Goal: Information Seeking & Learning: Learn about a topic

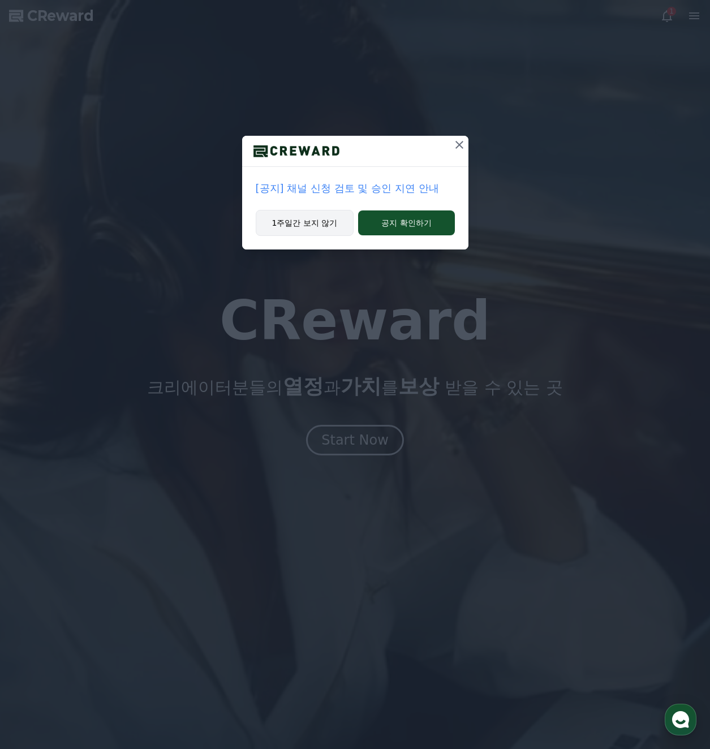
click at [326, 227] on button "1주일간 보지 않기" at bounding box center [305, 223] width 98 height 26
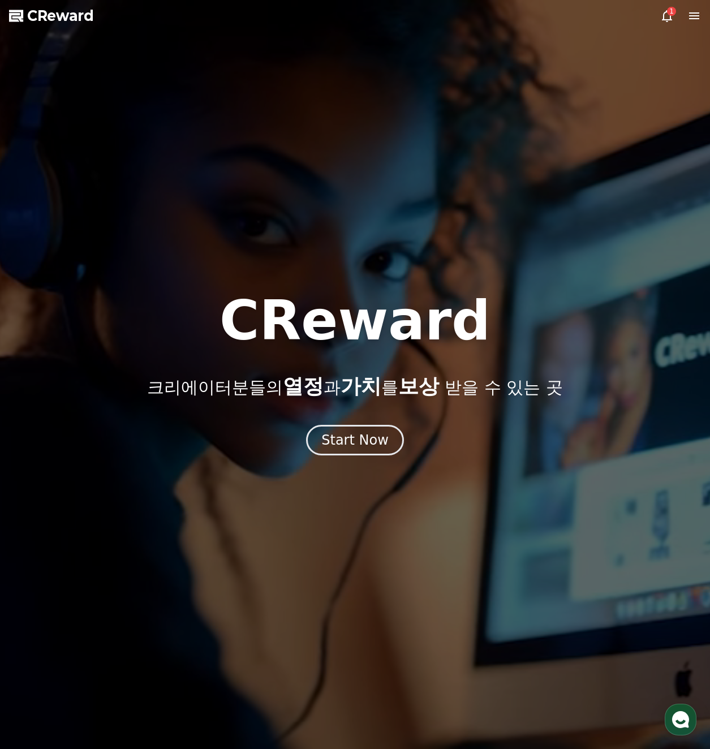
click at [673, 13] on div "1" at bounding box center [671, 11] width 9 height 9
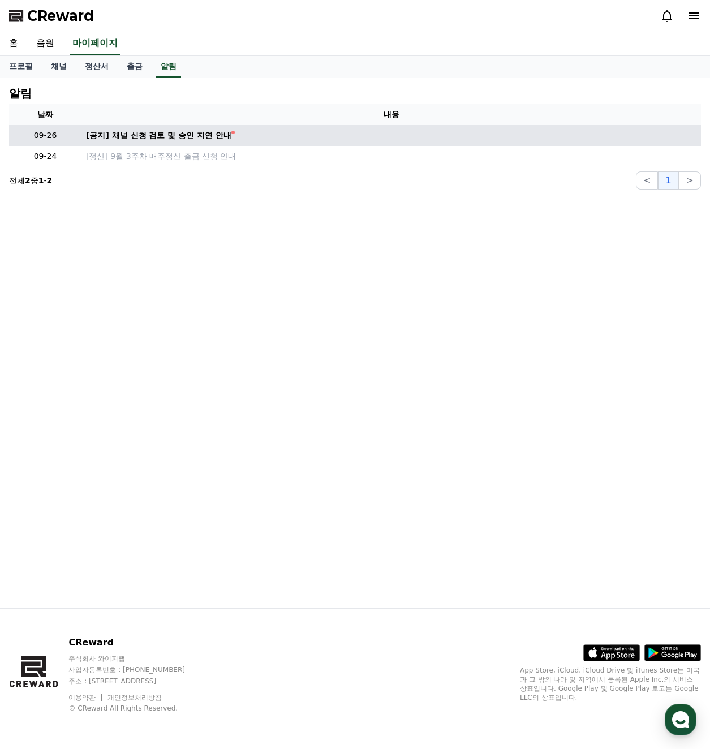
click at [234, 140] on link "[공지] 채널 신청 검토 및 승인 지연 안내" at bounding box center [391, 136] width 610 height 12
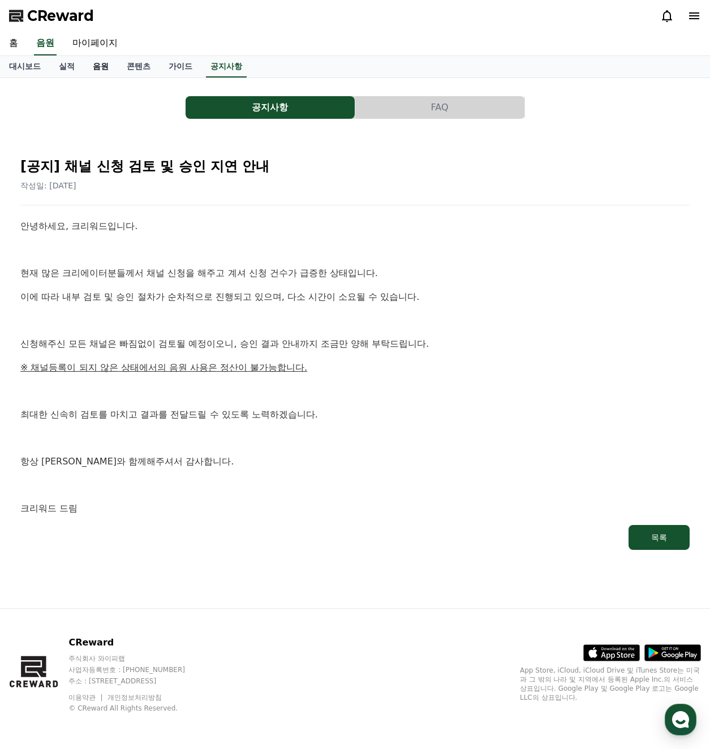
click at [103, 74] on link "음원" at bounding box center [101, 66] width 34 height 21
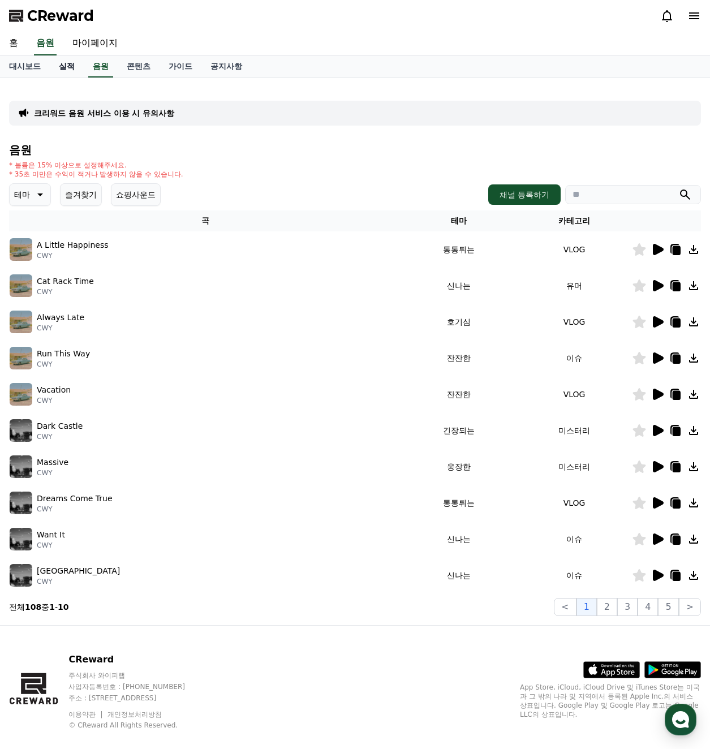
click at [72, 72] on link "실적" at bounding box center [67, 66] width 34 height 21
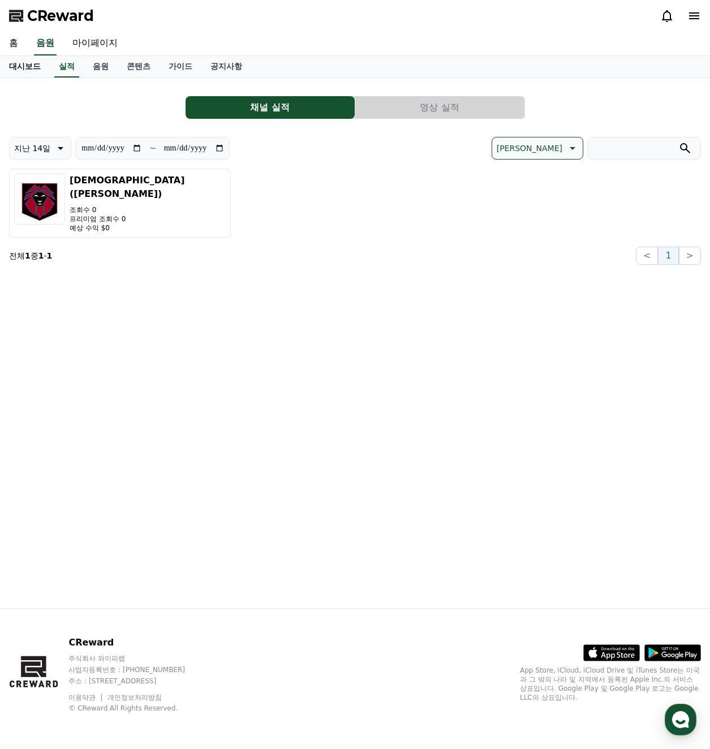
click at [12, 70] on link "대시보드" at bounding box center [25, 66] width 50 height 21
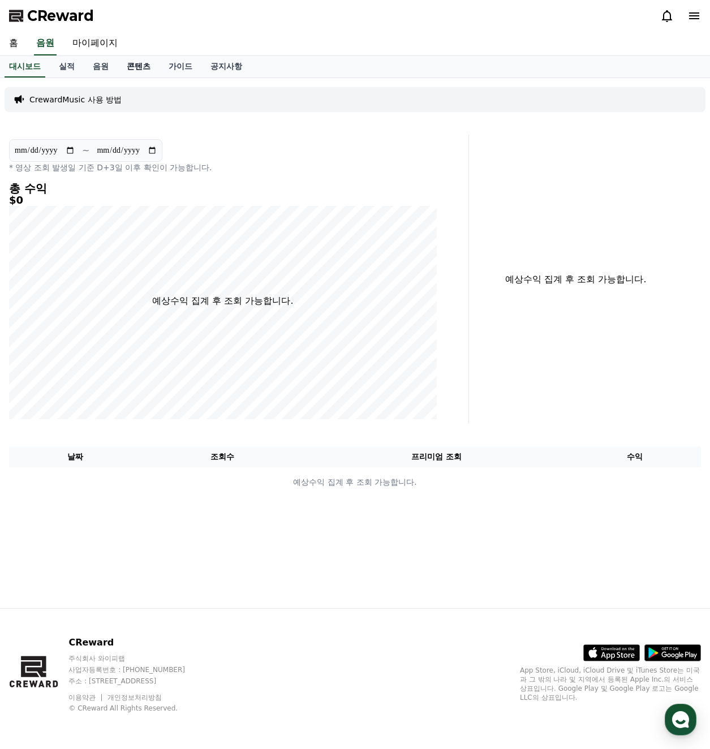
click at [134, 64] on link "콘텐츠" at bounding box center [139, 66] width 42 height 21
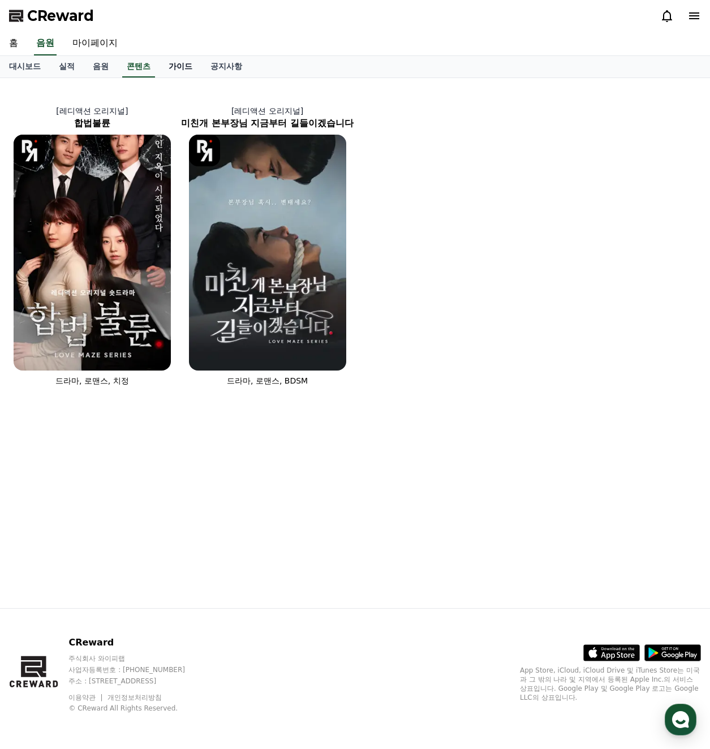
click at [168, 70] on link "가이드" at bounding box center [181, 66] width 42 height 21
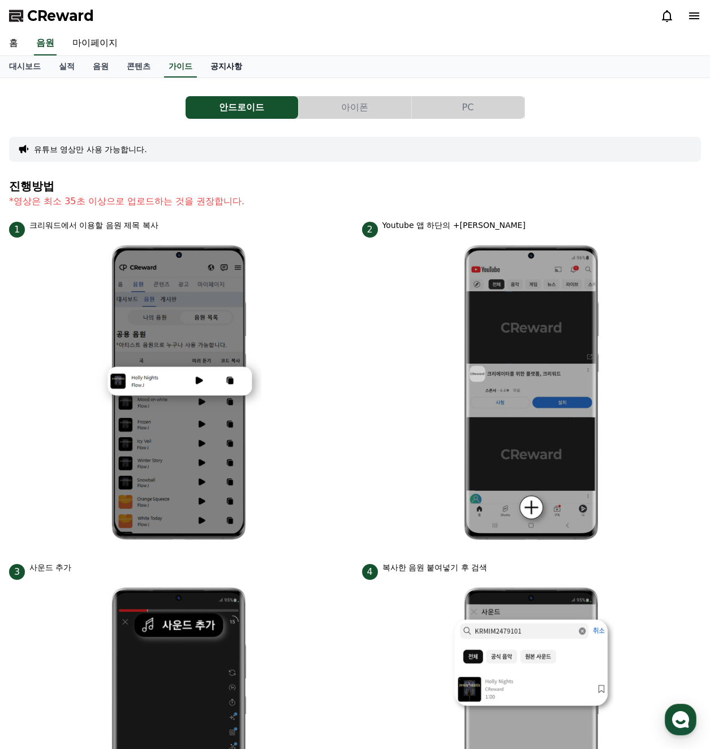
click at [209, 70] on link "공지사항" at bounding box center [226, 66] width 50 height 21
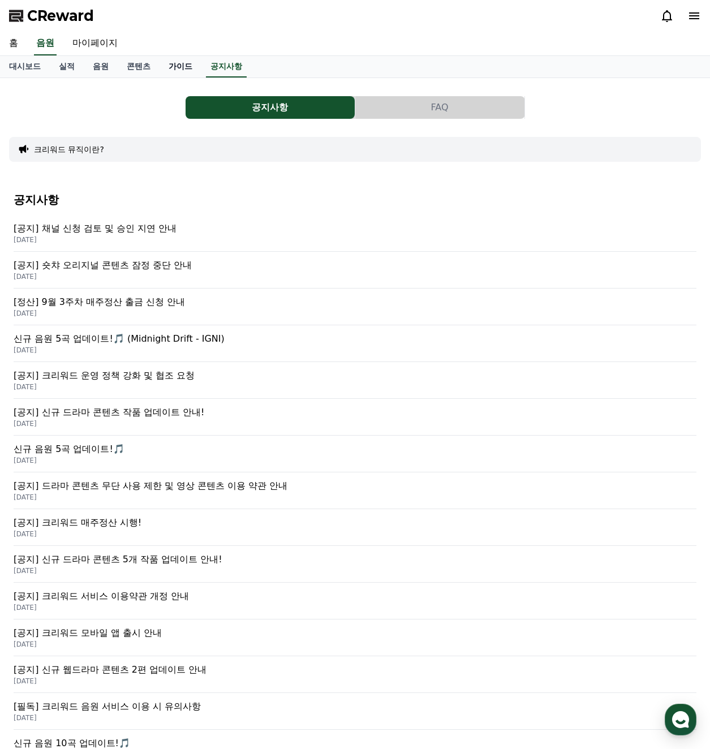
click at [167, 71] on link "가이드" at bounding box center [181, 66] width 42 height 21
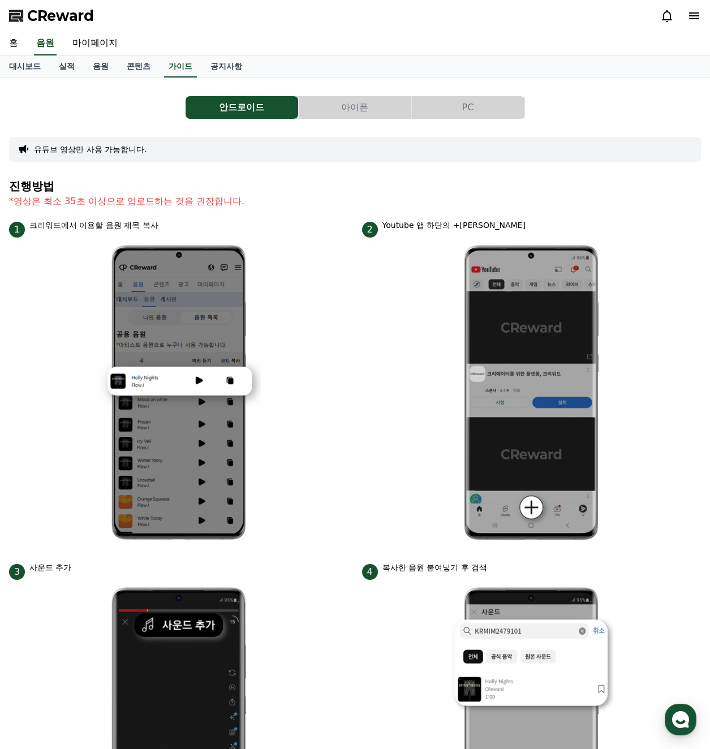
click at [470, 102] on button "PC" at bounding box center [468, 107] width 113 height 23
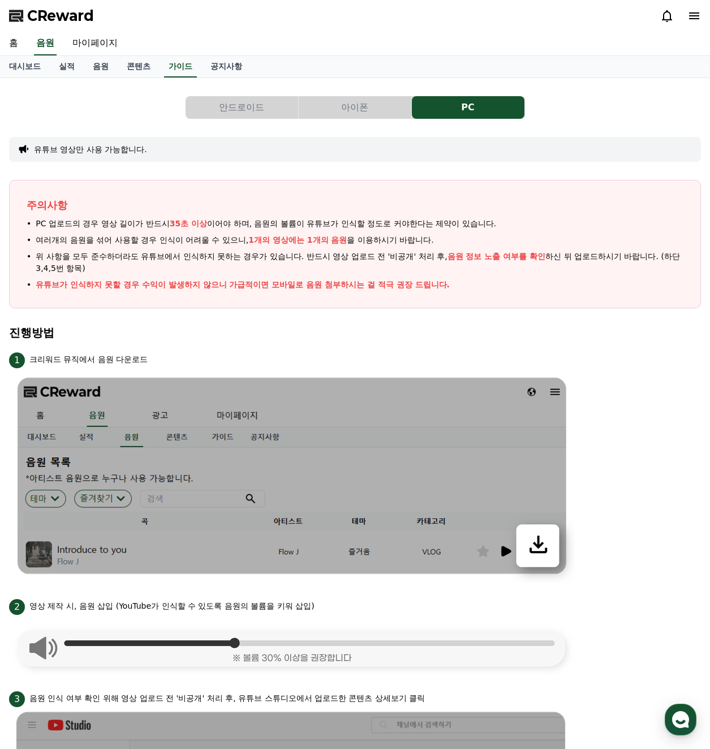
click at [201, 334] on h4 "진행방법" at bounding box center [355, 332] width 692 height 12
click at [197, 334] on h4 "진행방법" at bounding box center [355, 332] width 692 height 12
click at [196, 334] on h4 "진행방법" at bounding box center [355, 332] width 692 height 12
click at [195, 333] on h4 "진행방법" at bounding box center [355, 332] width 692 height 12
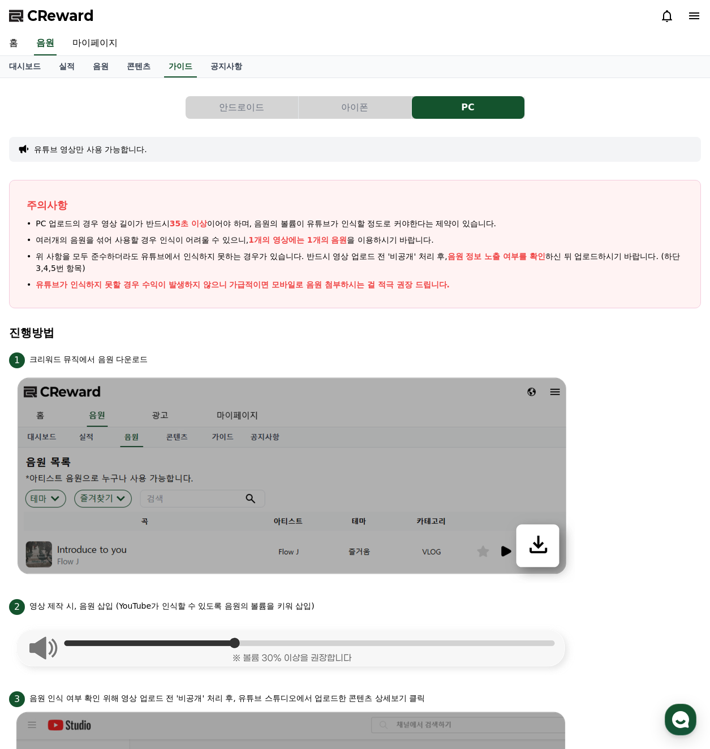
click at [194, 333] on h4 "진행방법" at bounding box center [355, 332] width 692 height 12
click at [207, 341] on section "진행방법" at bounding box center [355, 338] width 692 height 24
click at [206, 341] on section "진행방법" at bounding box center [355, 338] width 692 height 24
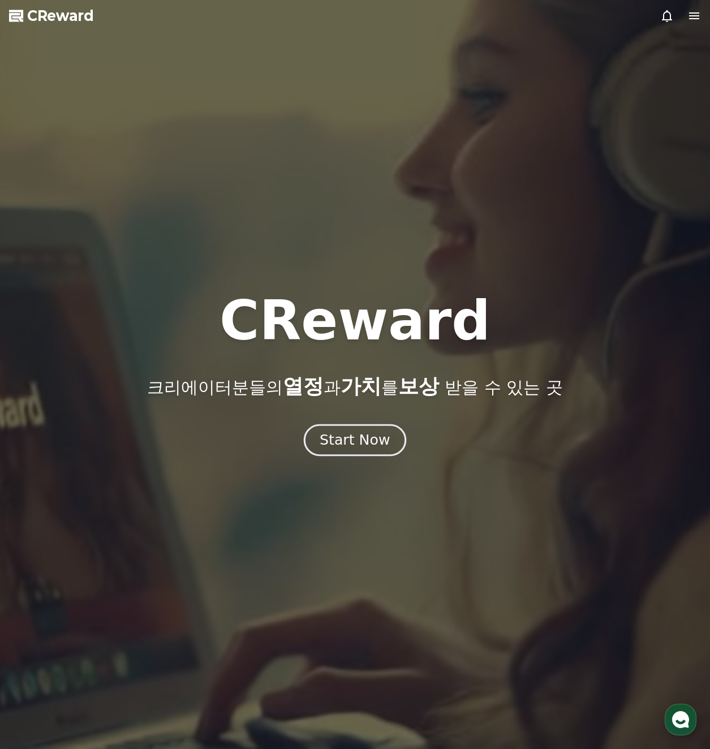
click at [389, 430] on button "Start Now" at bounding box center [355, 440] width 102 height 32
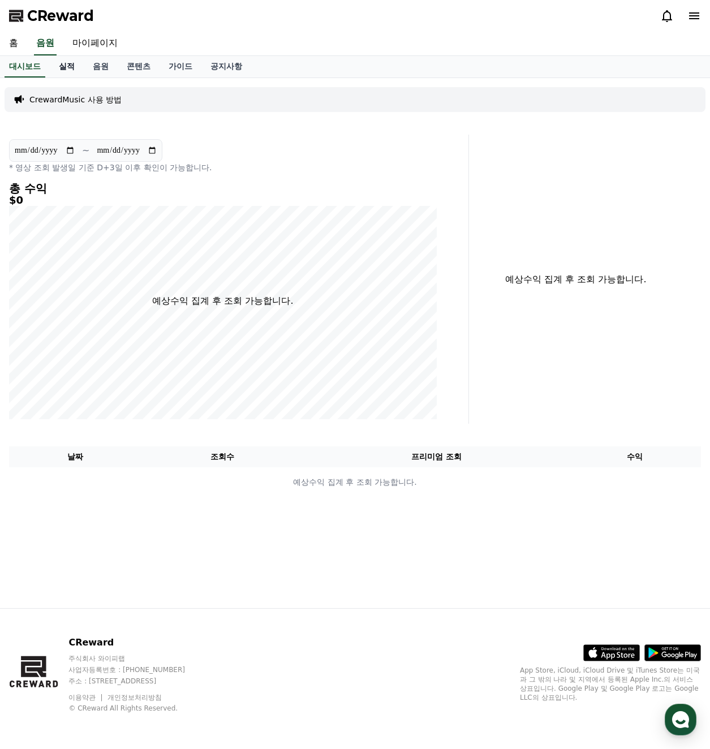
click at [66, 74] on link "실적" at bounding box center [67, 66] width 34 height 21
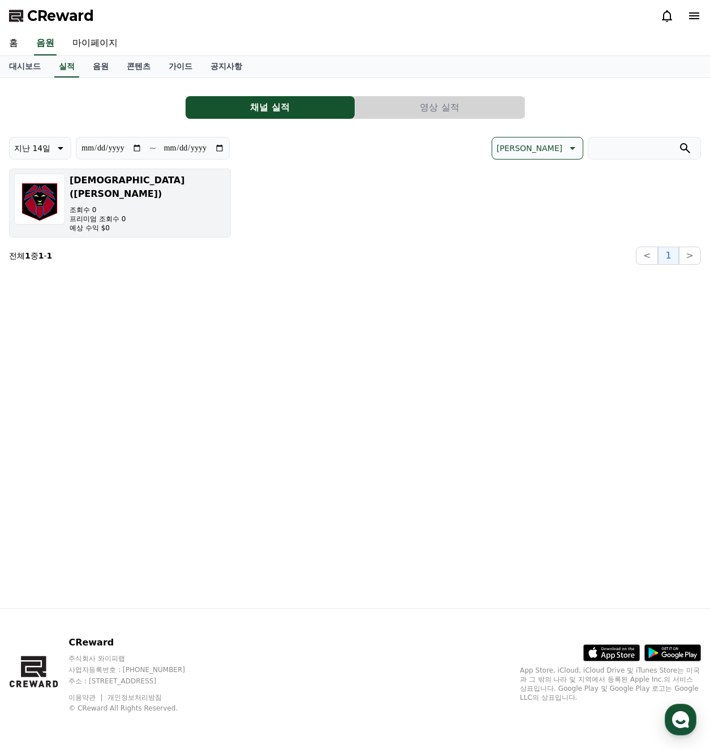
click at [186, 225] on button "[DEMOGRAPHIC_DATA] (SadoKing) 조회수 0 프리미엄 조회수 0 예상 수익 $0" at bounding box center [120, 203] width 222 height 69
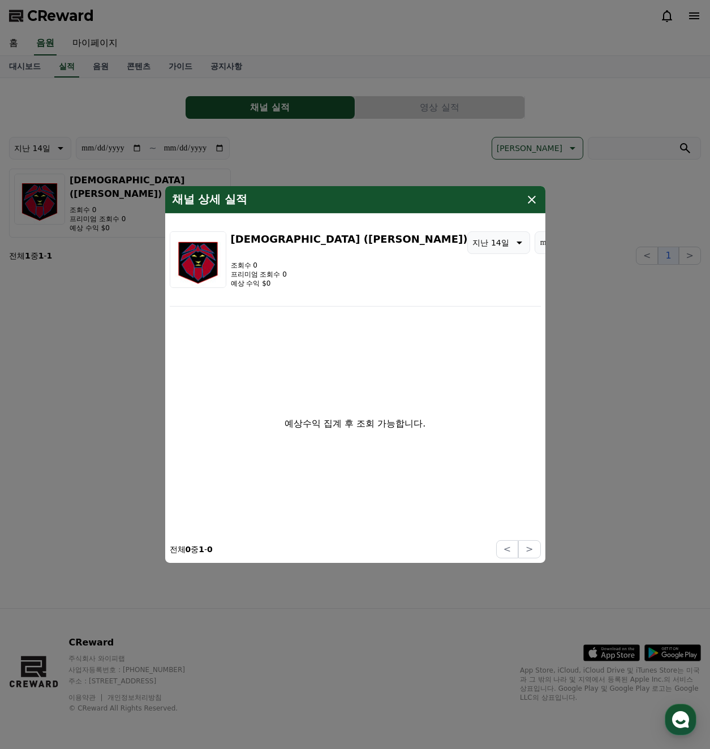
click at [472, 243] on p "지난 14일" at bounding box center [490, 243] width 36 height 16
click at [468, 359] on button "지난 30일" at bounding box center [490, 359] width 45 height 25
type input "**********"
click at [535, 200] on icon "modal" at bounding box center [532, 200] width 14 height 14
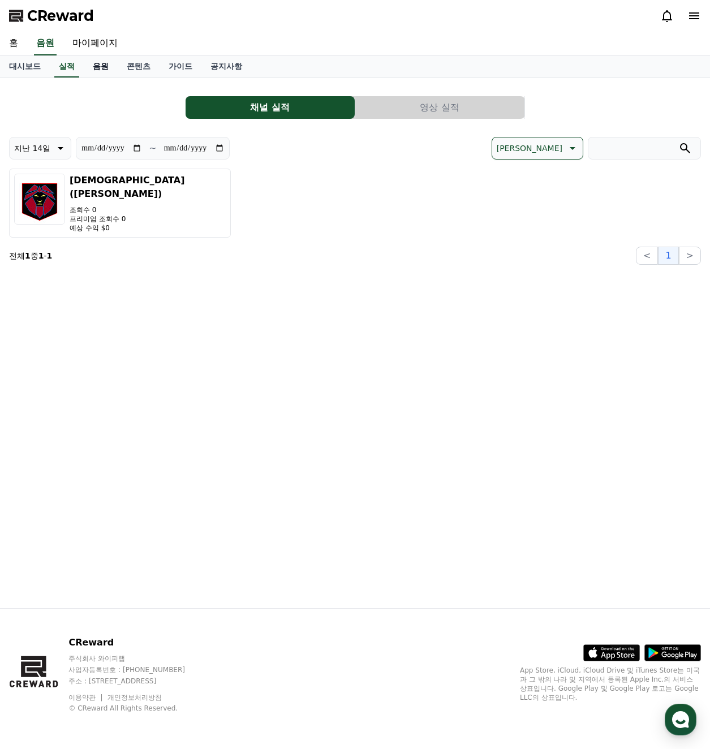
click at [99, 72] on link "음원" at bounding box center [101, 66] width 34 height 21
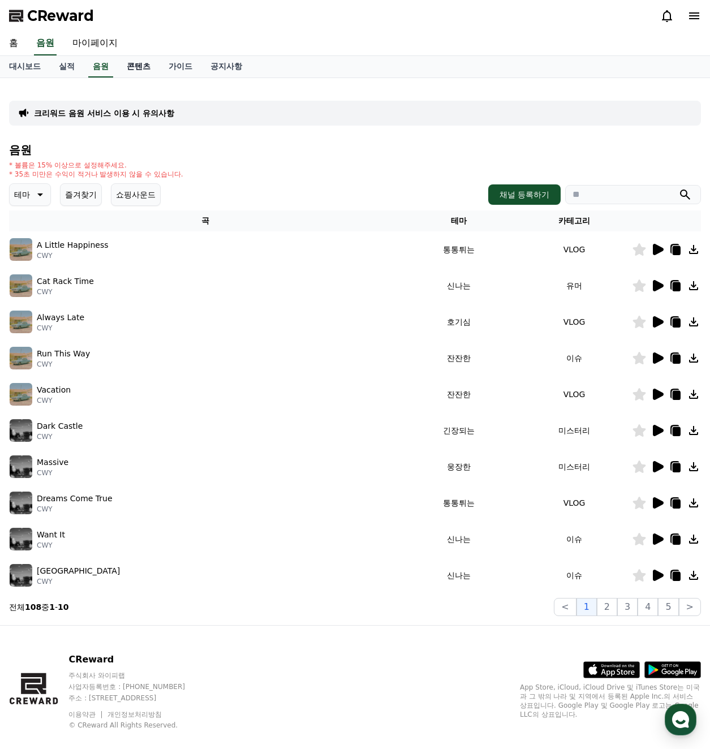
click at [138, 71] on link "콘텐츠" at bounding box center [139, 66] width 42 height 21
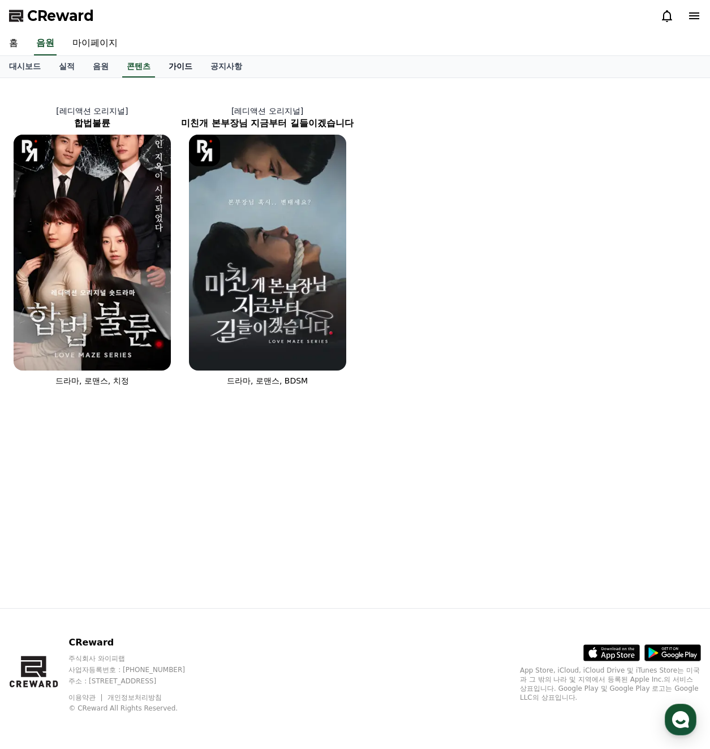
click at [169, 70] on link "가이드" at bounding box center [181, 66] width 42 height 21
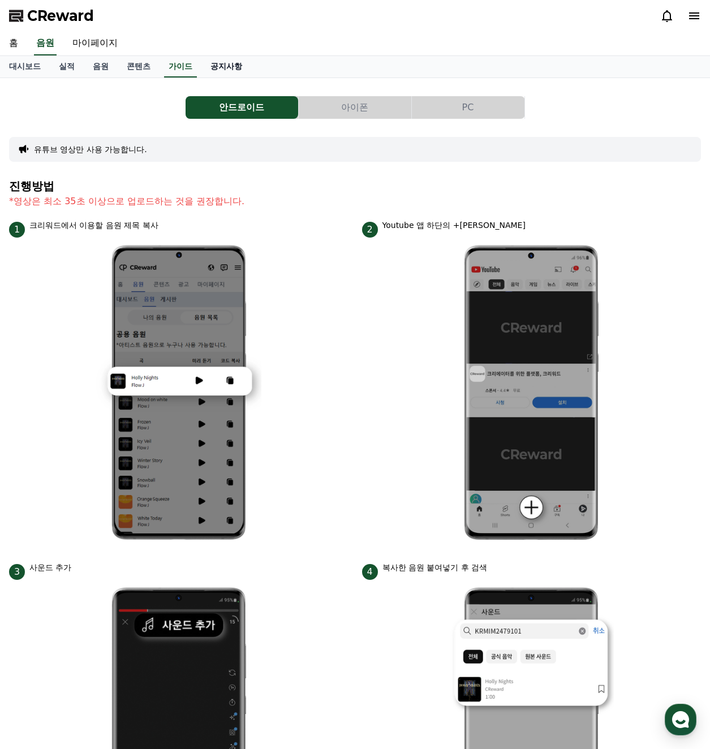
click at [233, 70] on link "공지사항" at bounding box center [226, 66] width 50 height 21
